Goal: Transaction & Acquisition: Purchase product/service

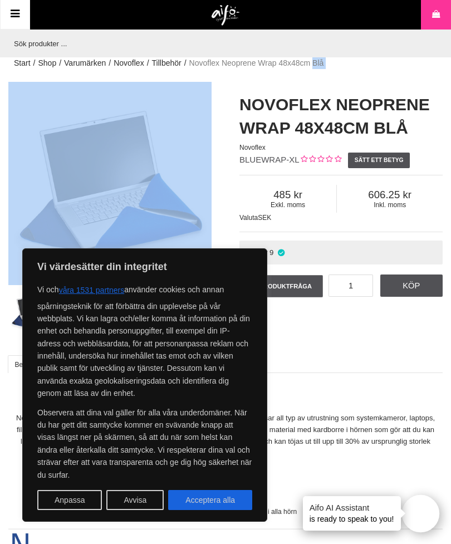
scroll to position [2, 0]
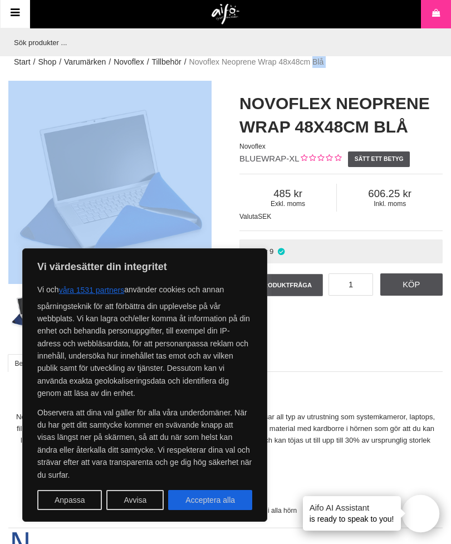
click at [17, 275] on div "Novoflex Neoprene Wrap 48x48cm Blå" at bounding box center [109, 182] width 203 height 203
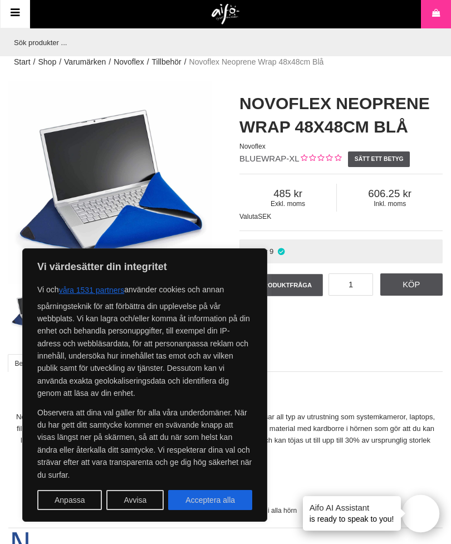
click at [23, 273] on div "Vi värdesätter din integritet Vi och våra 1531 partners använder [PERSON_NAME] …" at bounding box center [144, 386] width 245 height 274
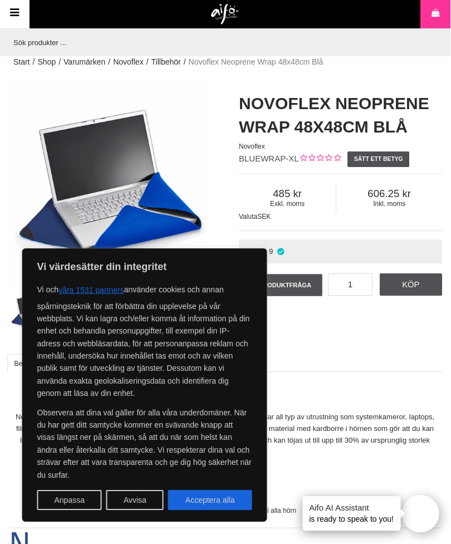
scroll to position [2, 1]
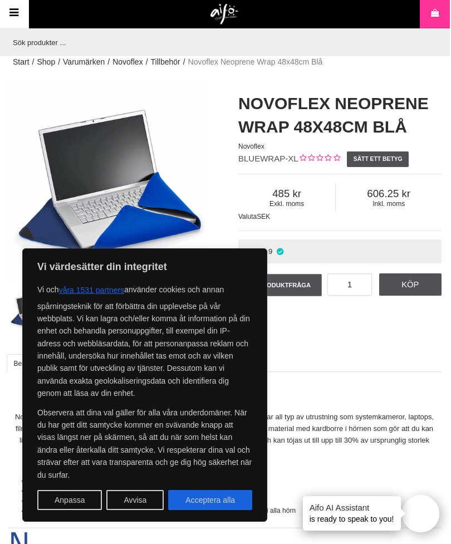
click at [35, 268] on div "Vi värdesätter din integritet Vi och våra 1531 partners använder [PERSON_NAME] …" at bounding box center [144, 386] width 245 height 274
click at [35, 271] on div "Vi värdesätter din integritet Vi och våra 1531 partners använder [PERSON_NAME] …" at bounding box center [144, 386] width 245 height 274
click at [25, 274] on div "Vi värdesätter din integritet Vi och våra 1531 partners använder [PERSON_NAME] …" at bounding box center [144, 386] width 245 height 274
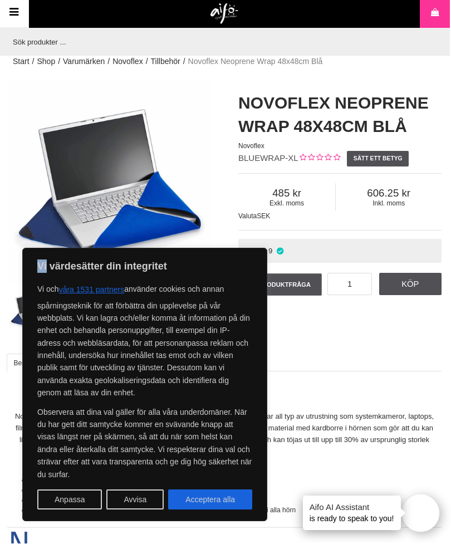
click at [31, 272] on div "Vi värdesätter din integritet Vi och våra 1531 partners använder [PERSON_NAME] …" at bounding box center [144, 386] width 245 height 274
click at [37, 269] on p "Vi värdesätter din integritet" at bounding box center [144, 266] width 215 height 13
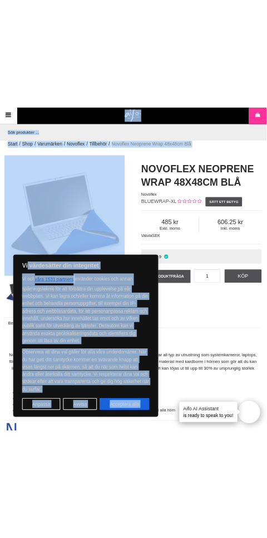
scroll to position [0, 6]
